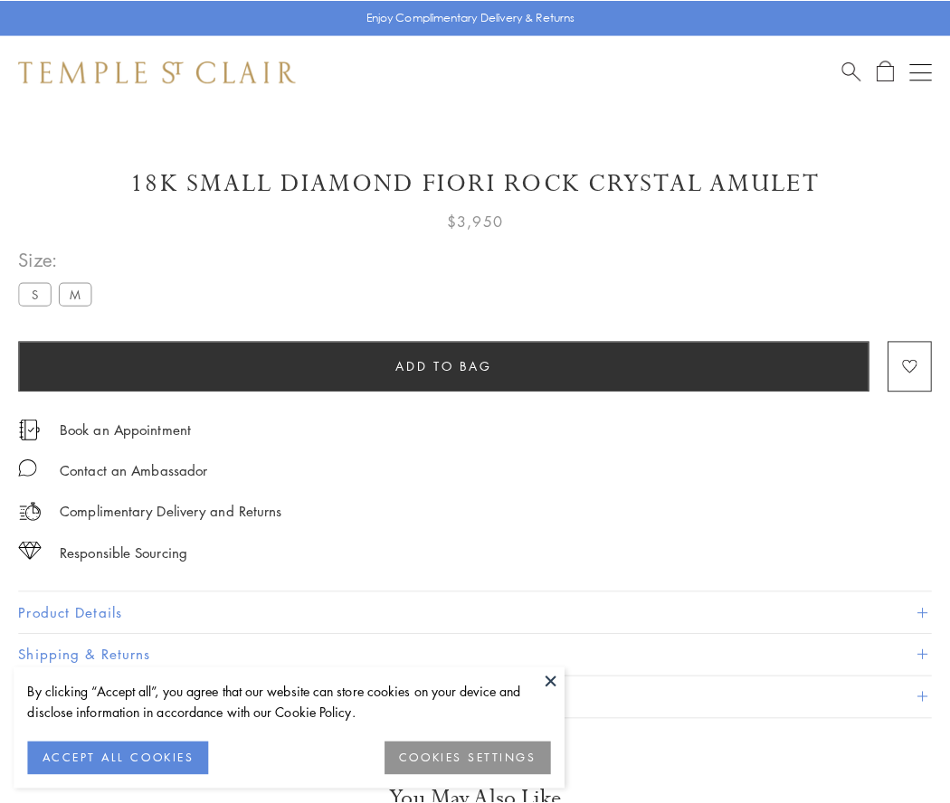
scroll to position [107, 0]
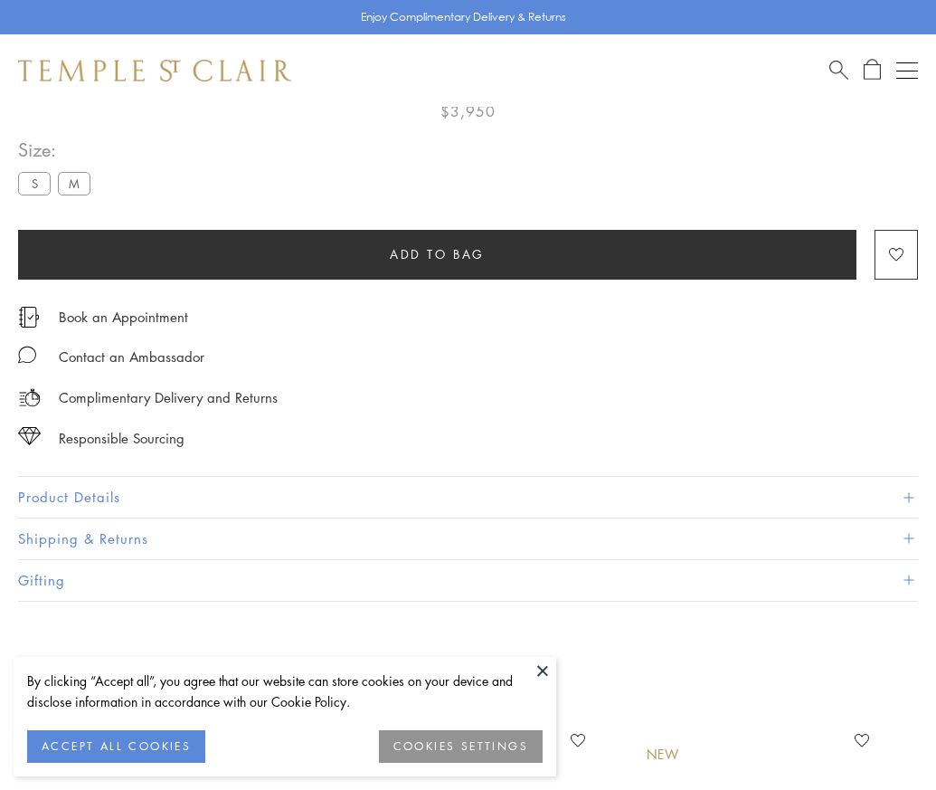
click at [437, 253] on span "Add to bag" at bounding box center [437, 254] width 95 height 20
